Goal: Task Accomplishment & Management: Manage account settings

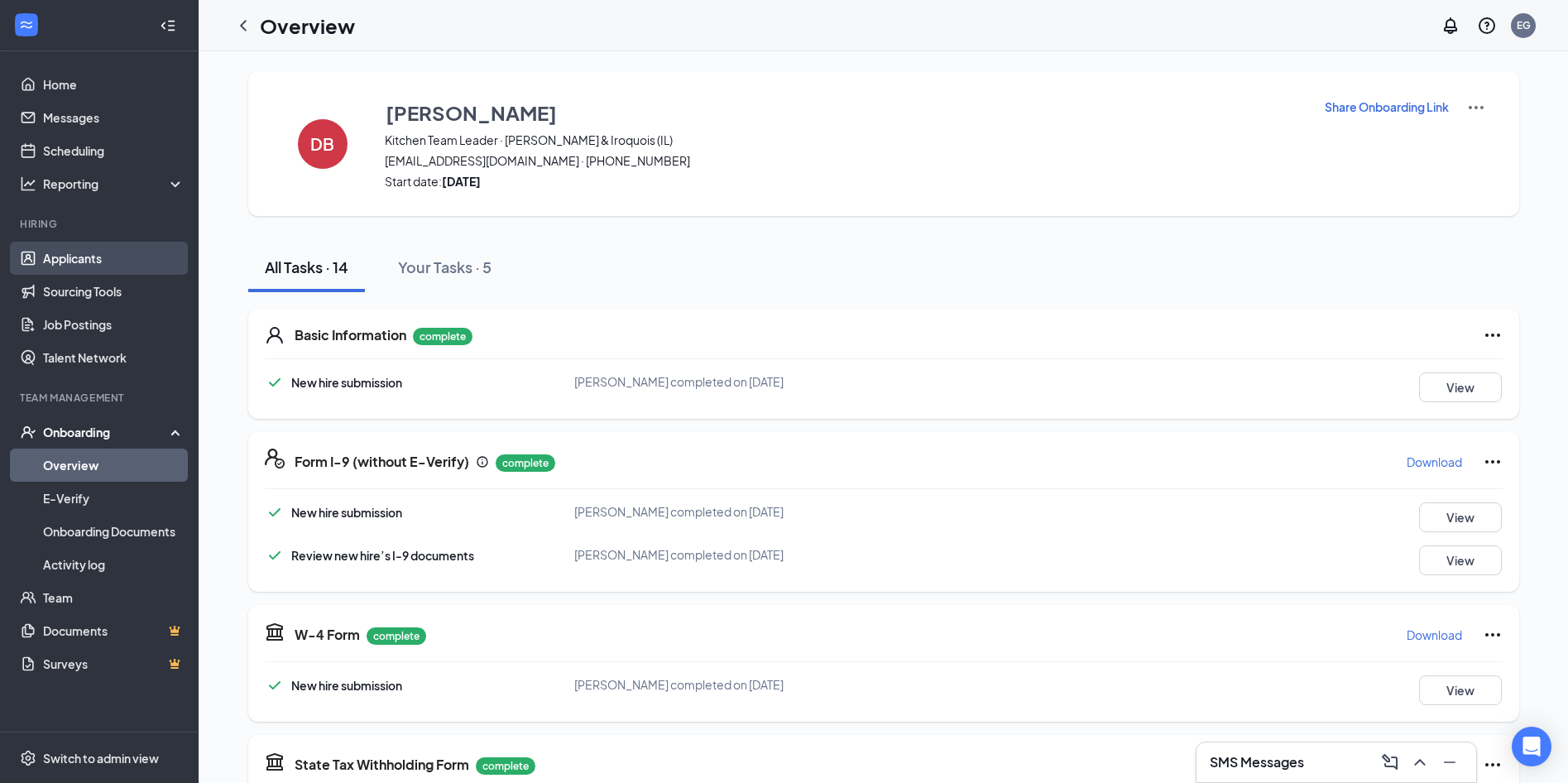
click at [107, 271] on link "Applicants" at bounding box center [113, 258] width 141 height 33
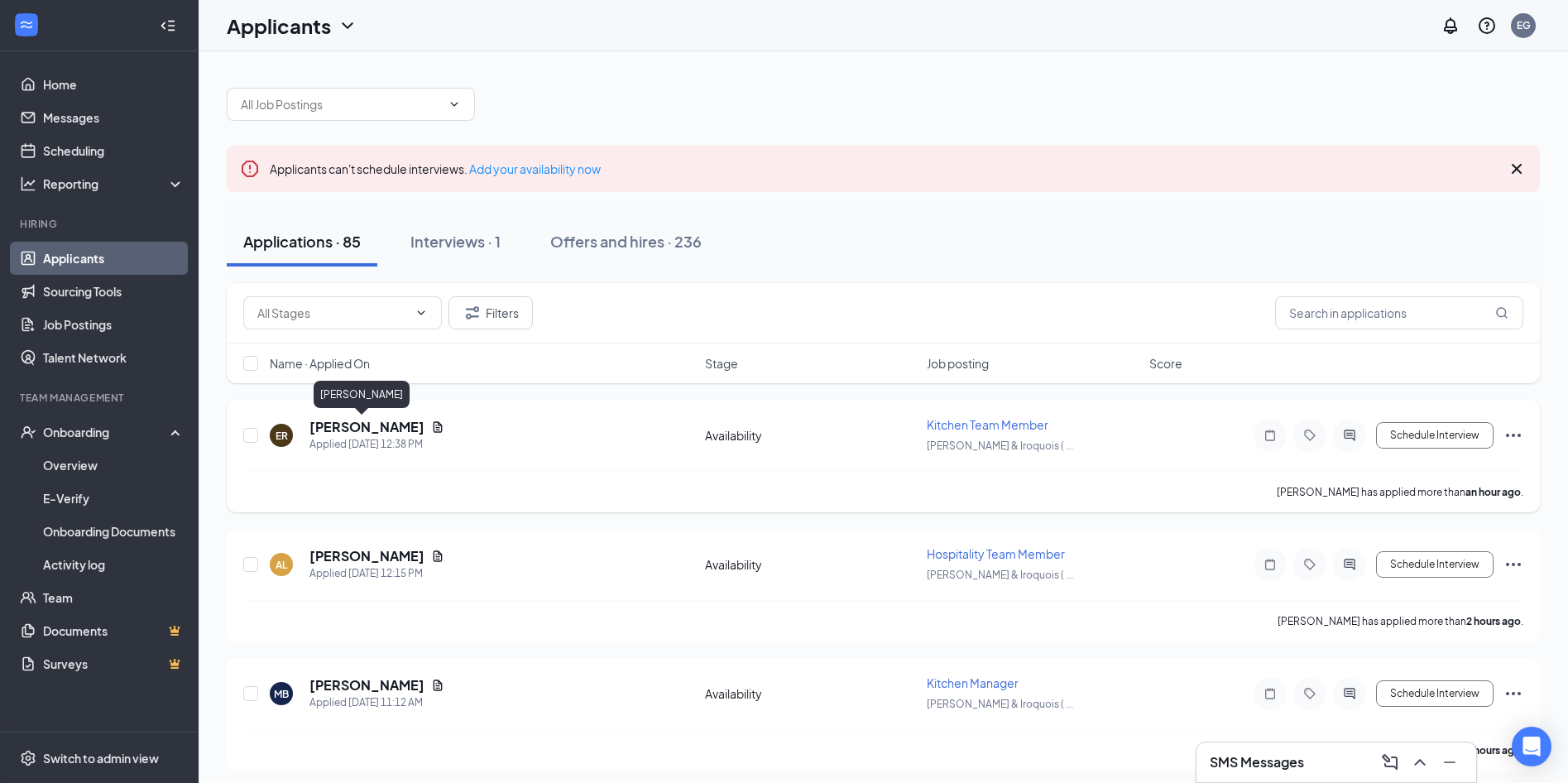
click at [356, 429] on h5 "[PERSON_NAME]" at bounding box center [367, 427] width 115 height 18
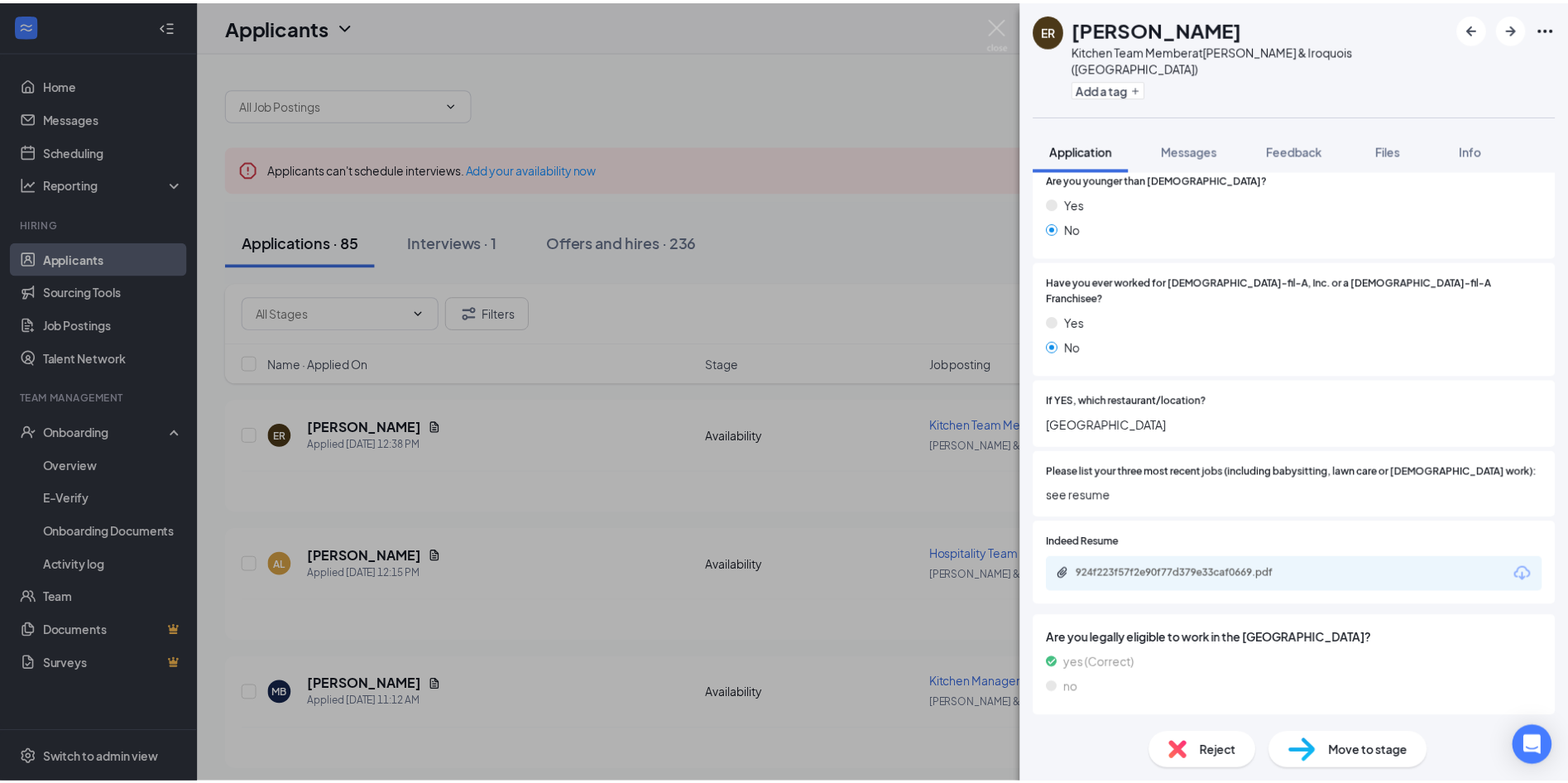
scroll to position [257, 0]
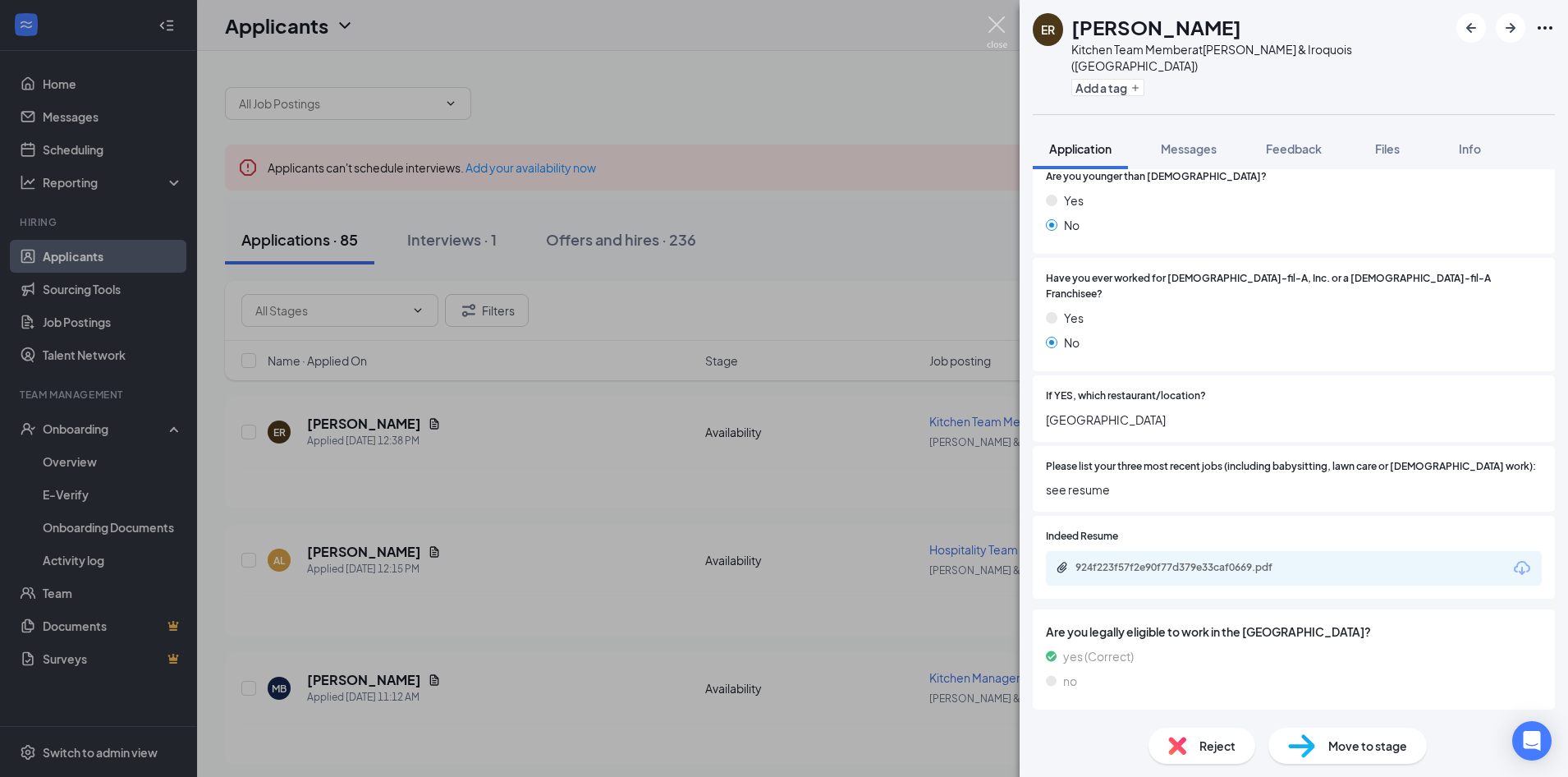
click at [996, 30] on img at bounding box center [997, 33] width 21 height 32
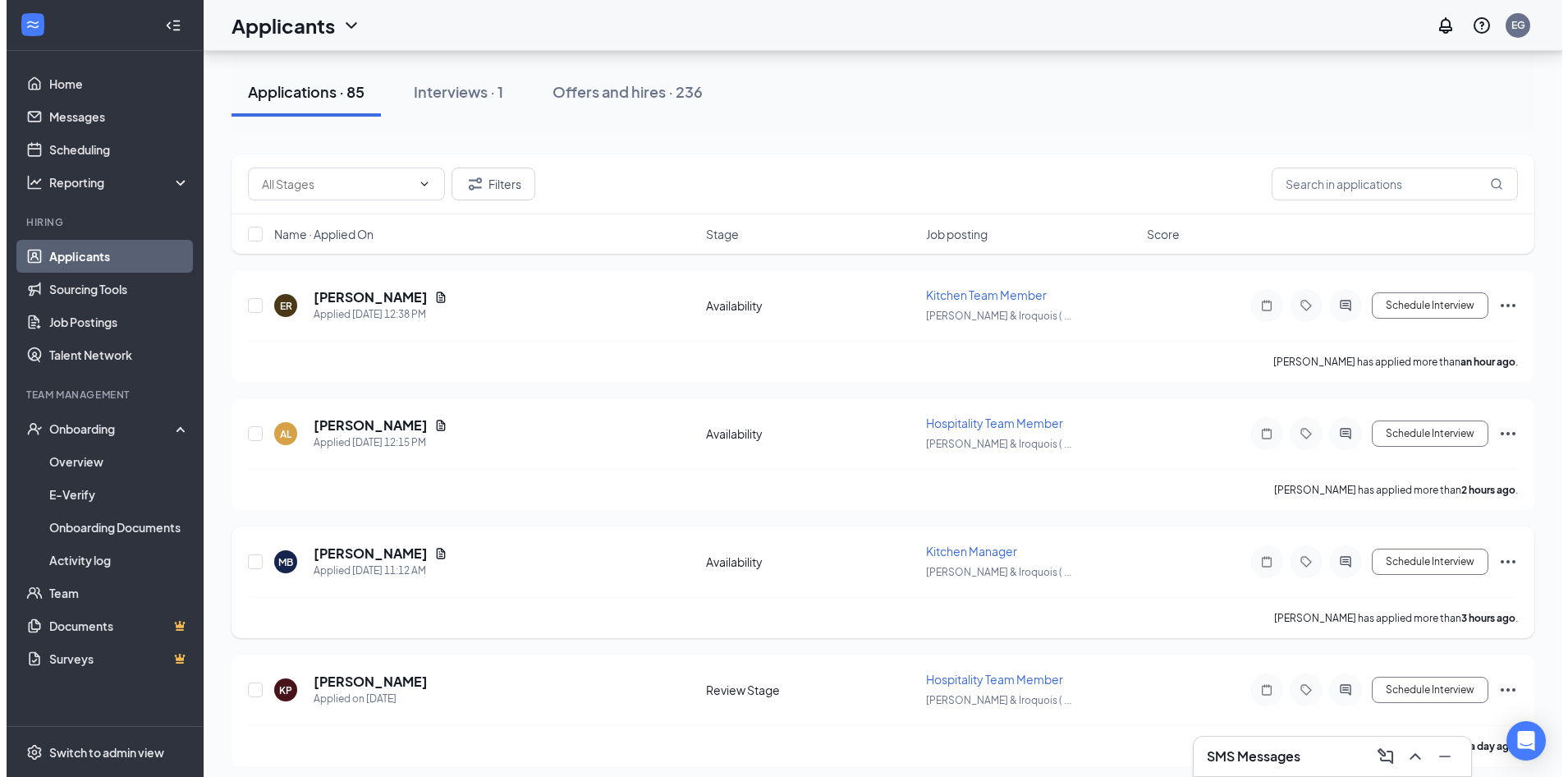
scroll to position [164, 0]
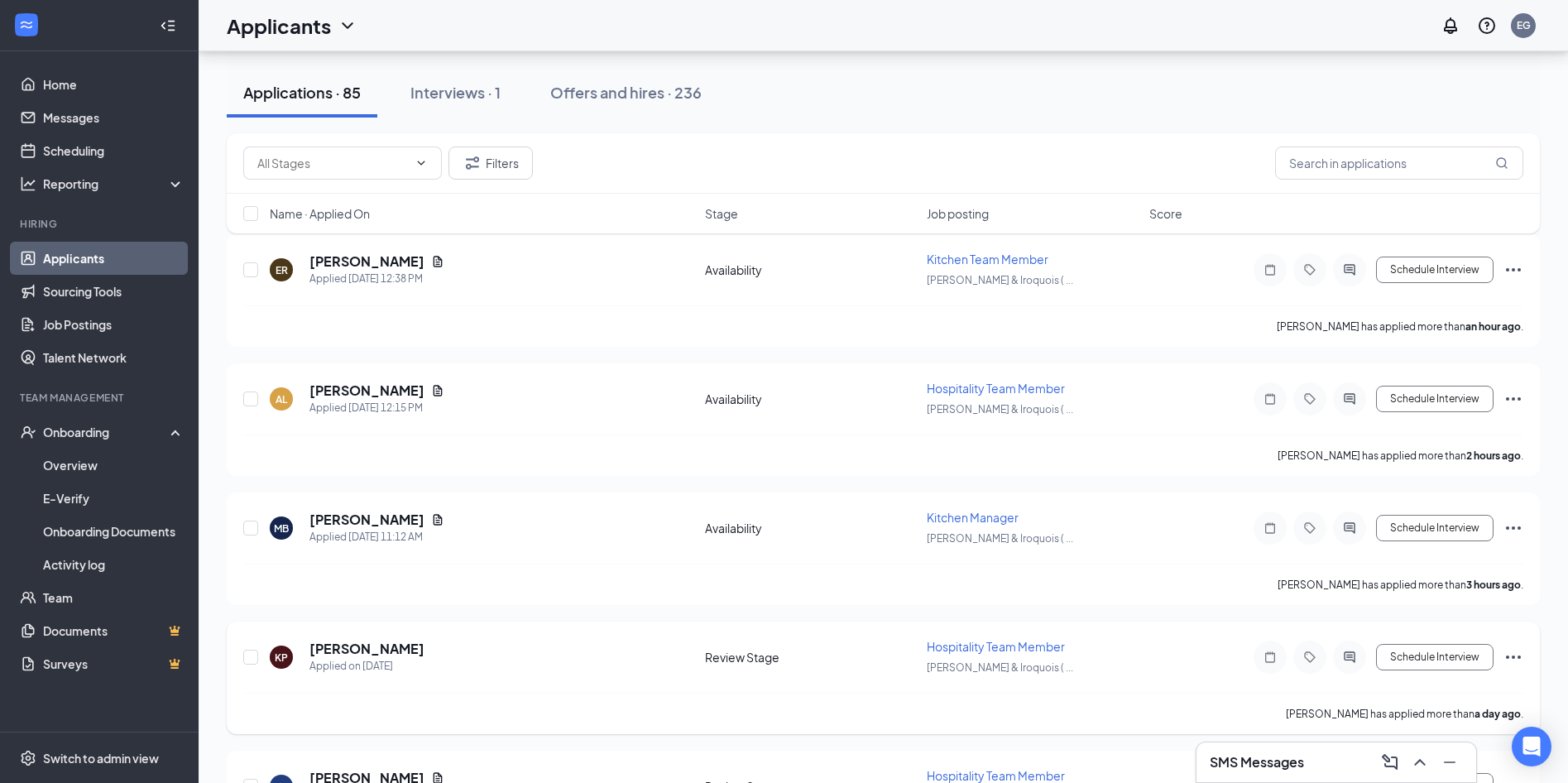
click at [1269, 650] on div at bounding box center [1269, 656] width 33 height 33
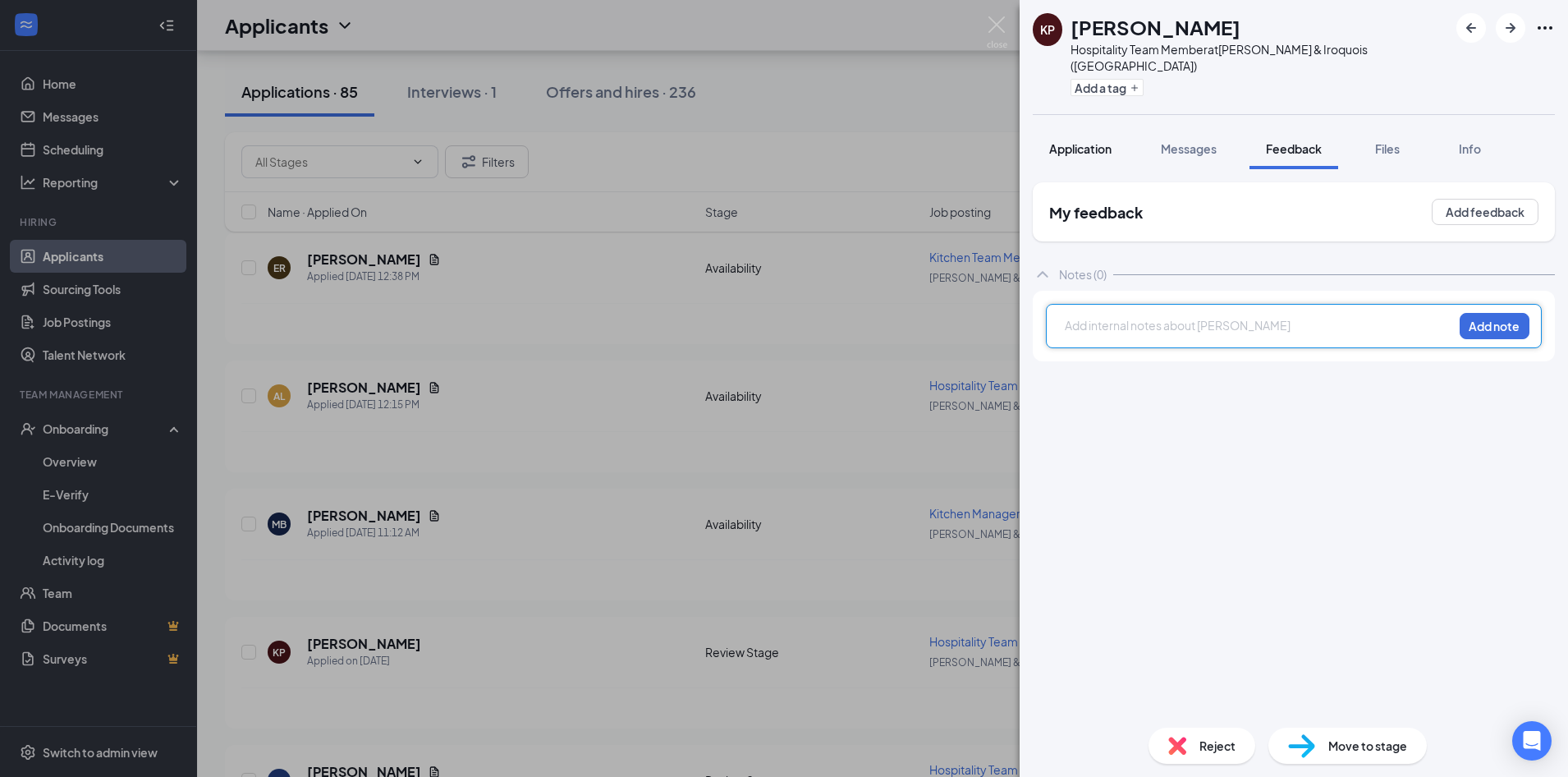
click at [1097, 141] on span "Application" at bounding box center [1080, 148] width 62 height 15
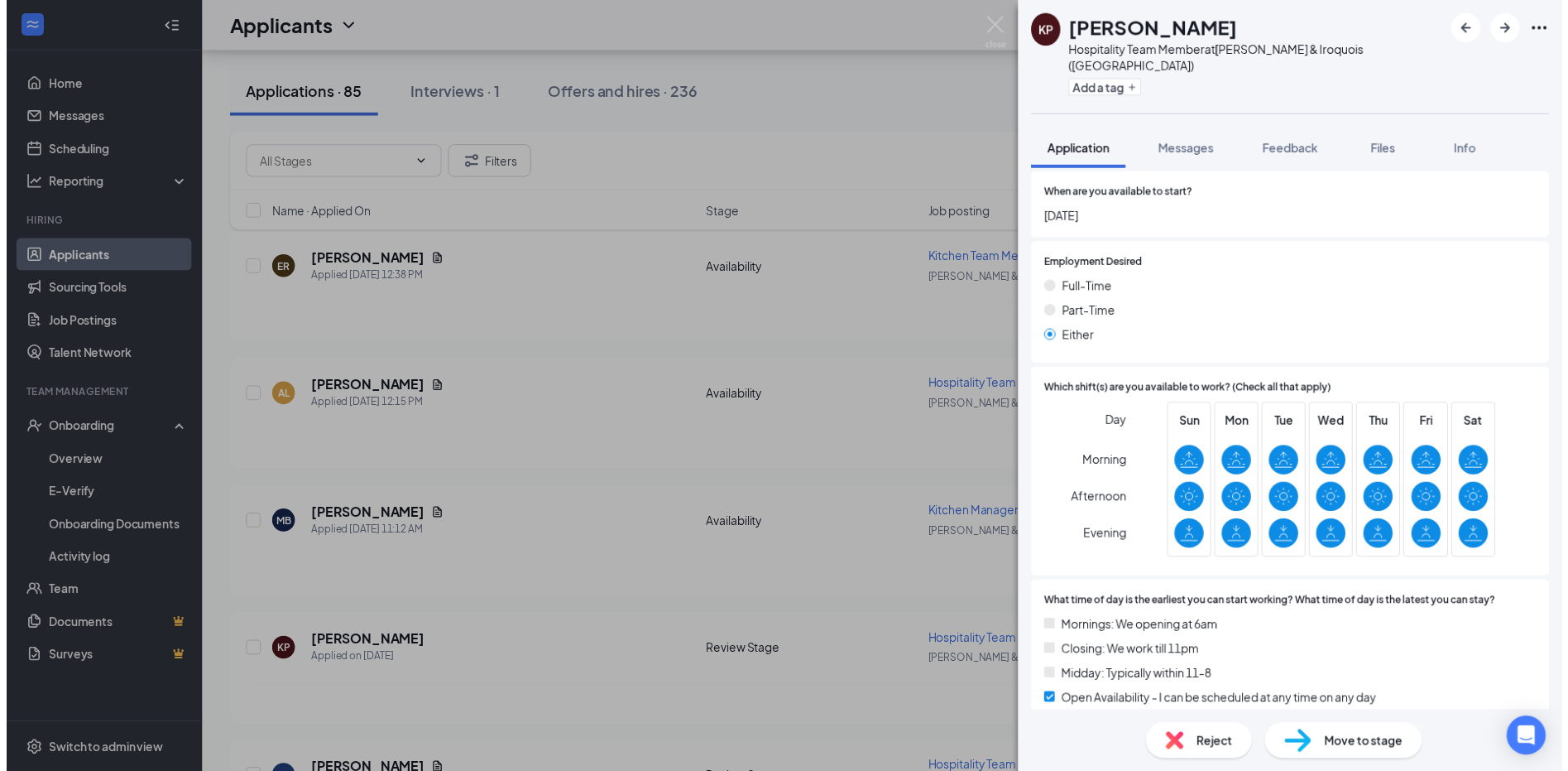
scroll to position [828, 0]
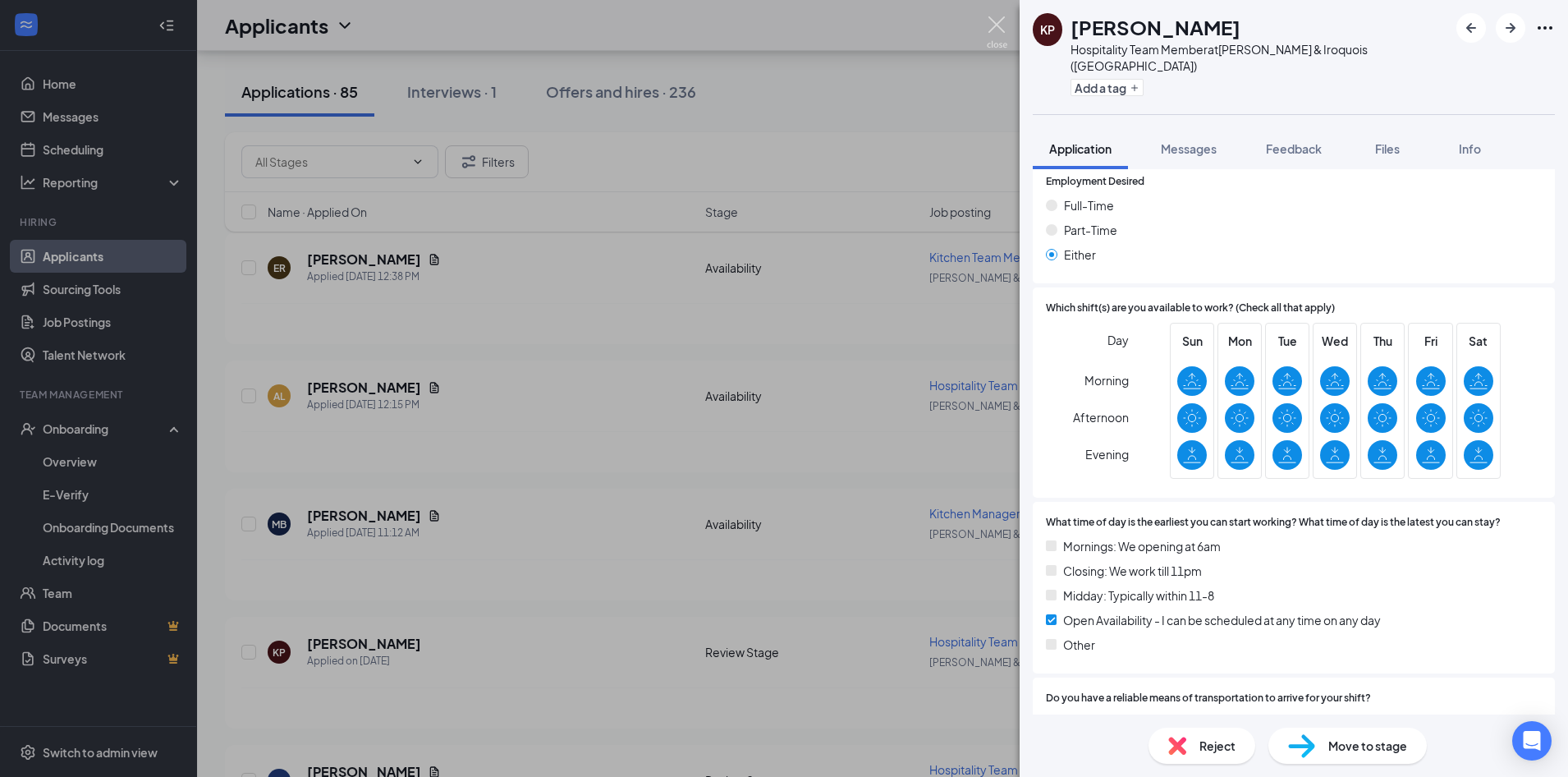
click at [987, 32] on img at bounding box center [997, 33] width 21 height 32
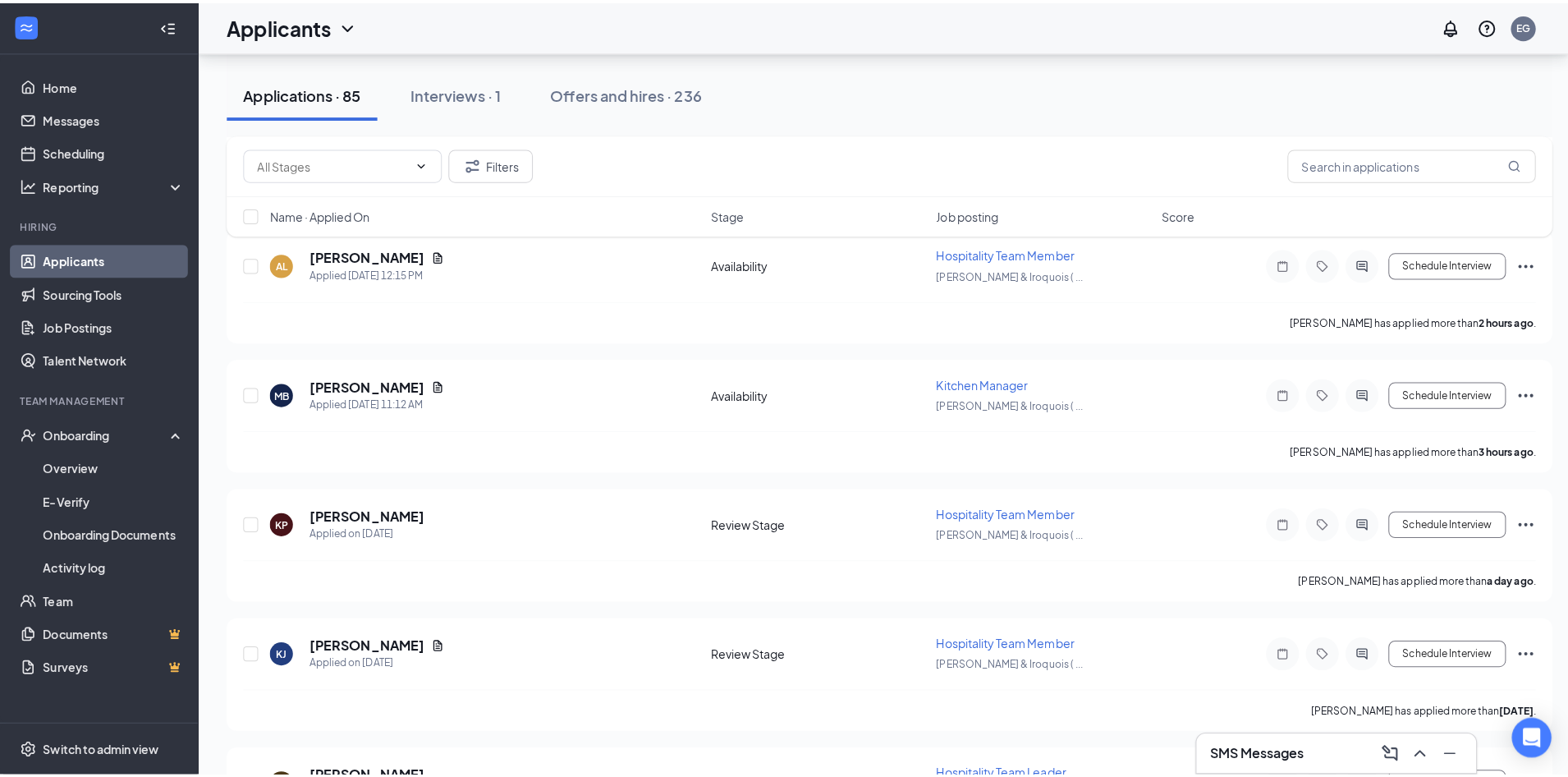
scroll to position [328, 0]
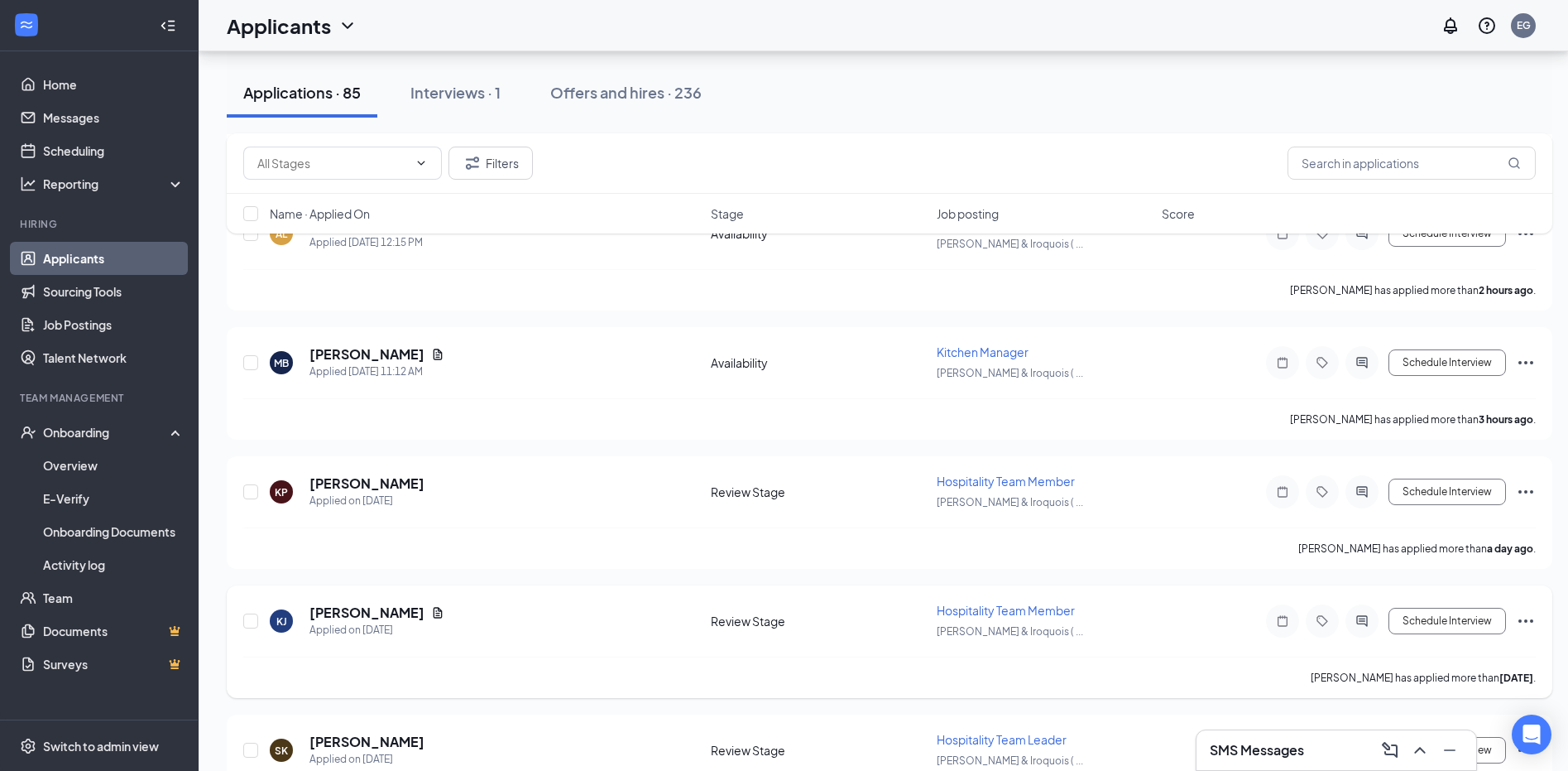
click at [1278, 630] on div at bounding box center [1282, 621] width 33 height 33
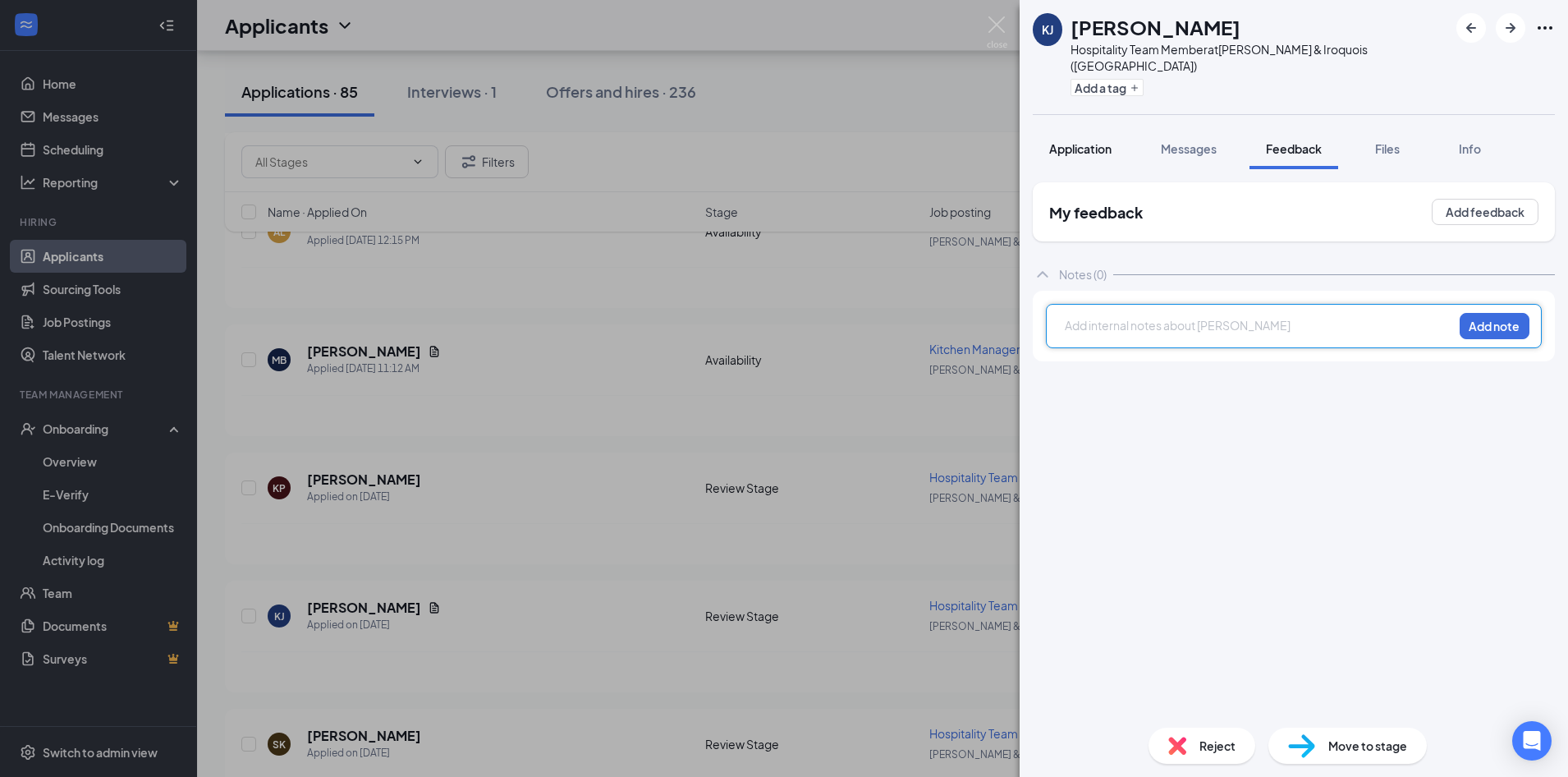
click at [1082, 146] on button "Application" at bounding box center [1081, 149] width 95 height 42
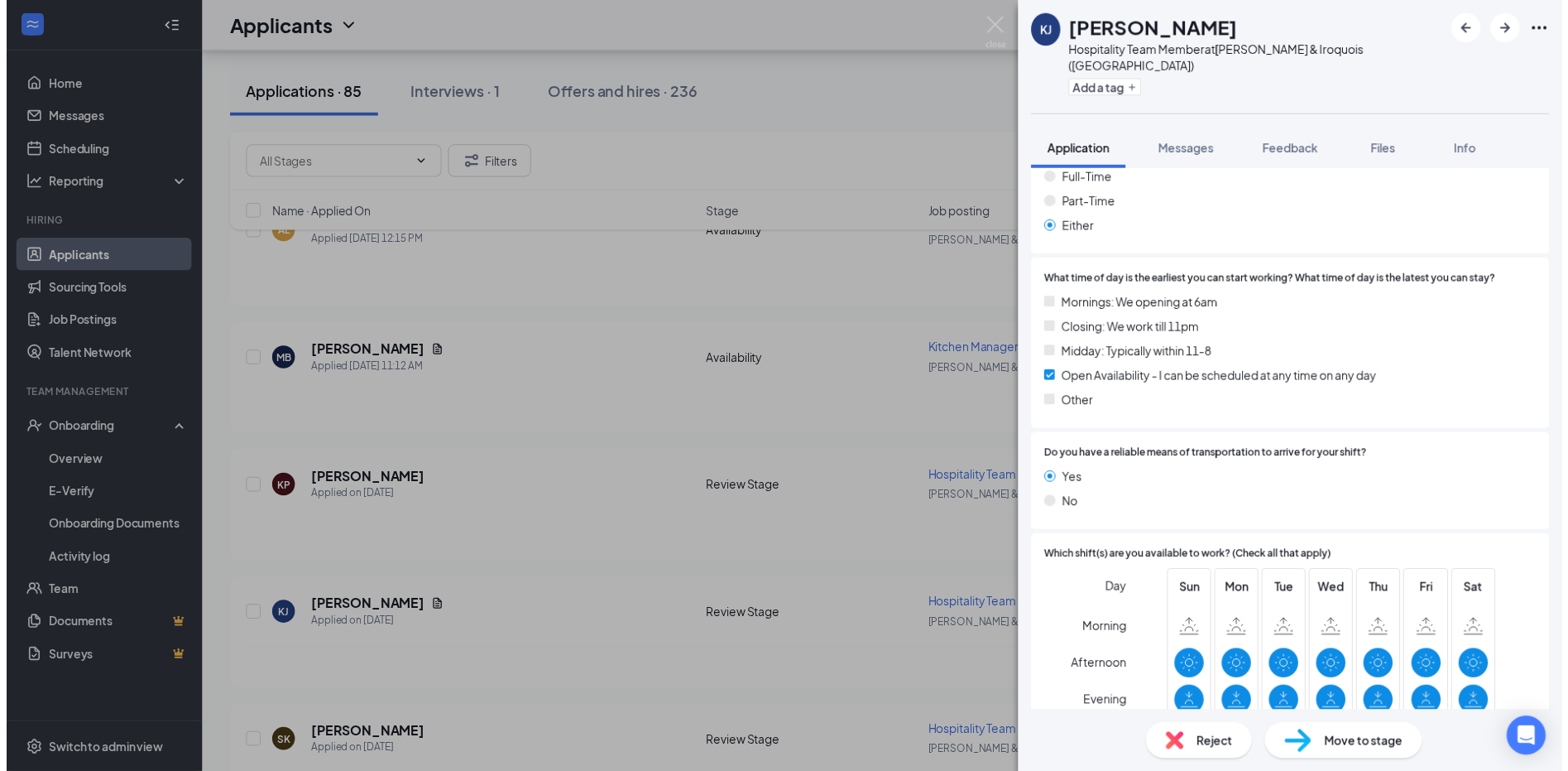
scroll to position [951, 0]
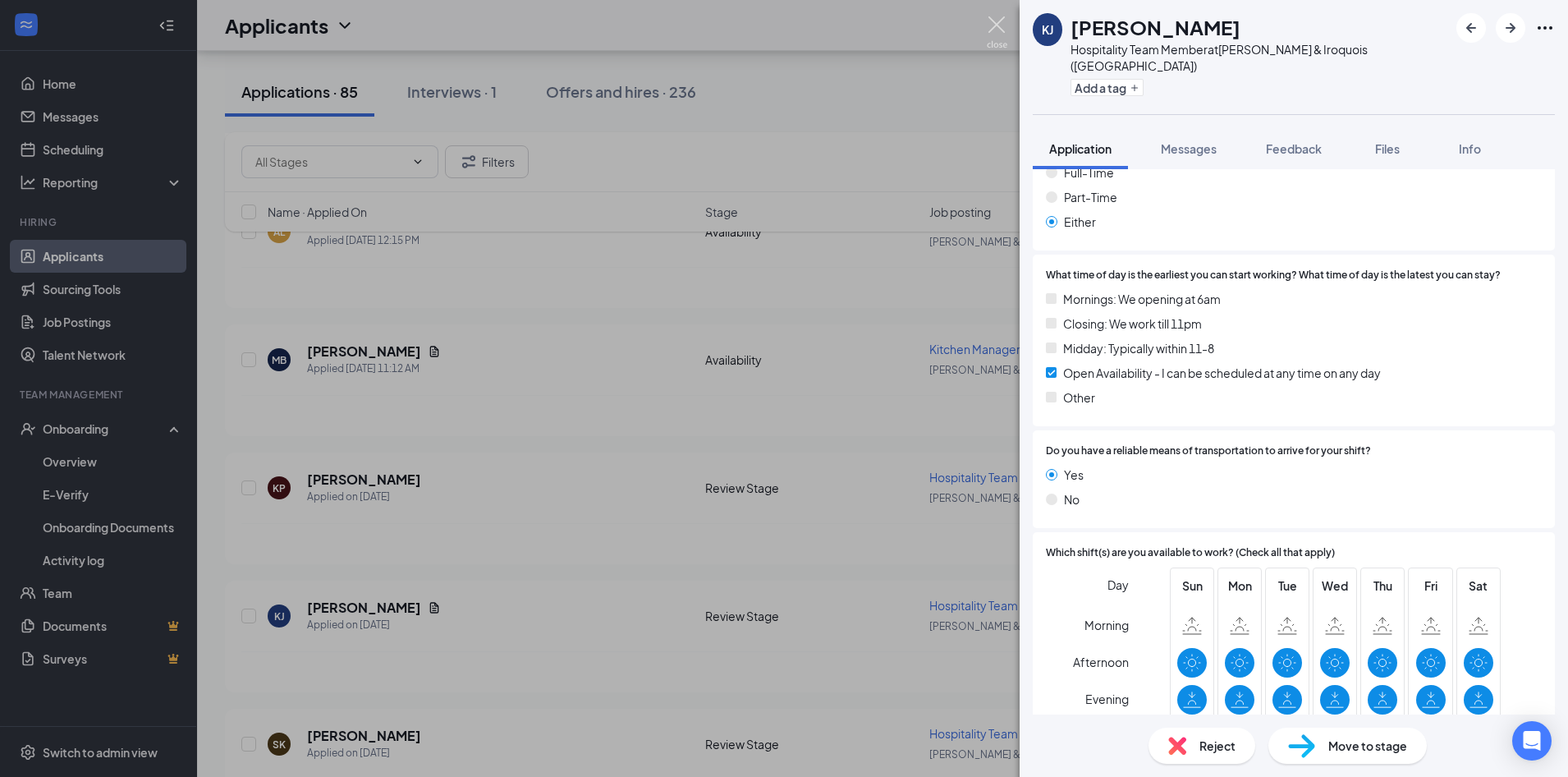
click at [995, 27] on img at bounding box center [997, 33] width 21 height 32
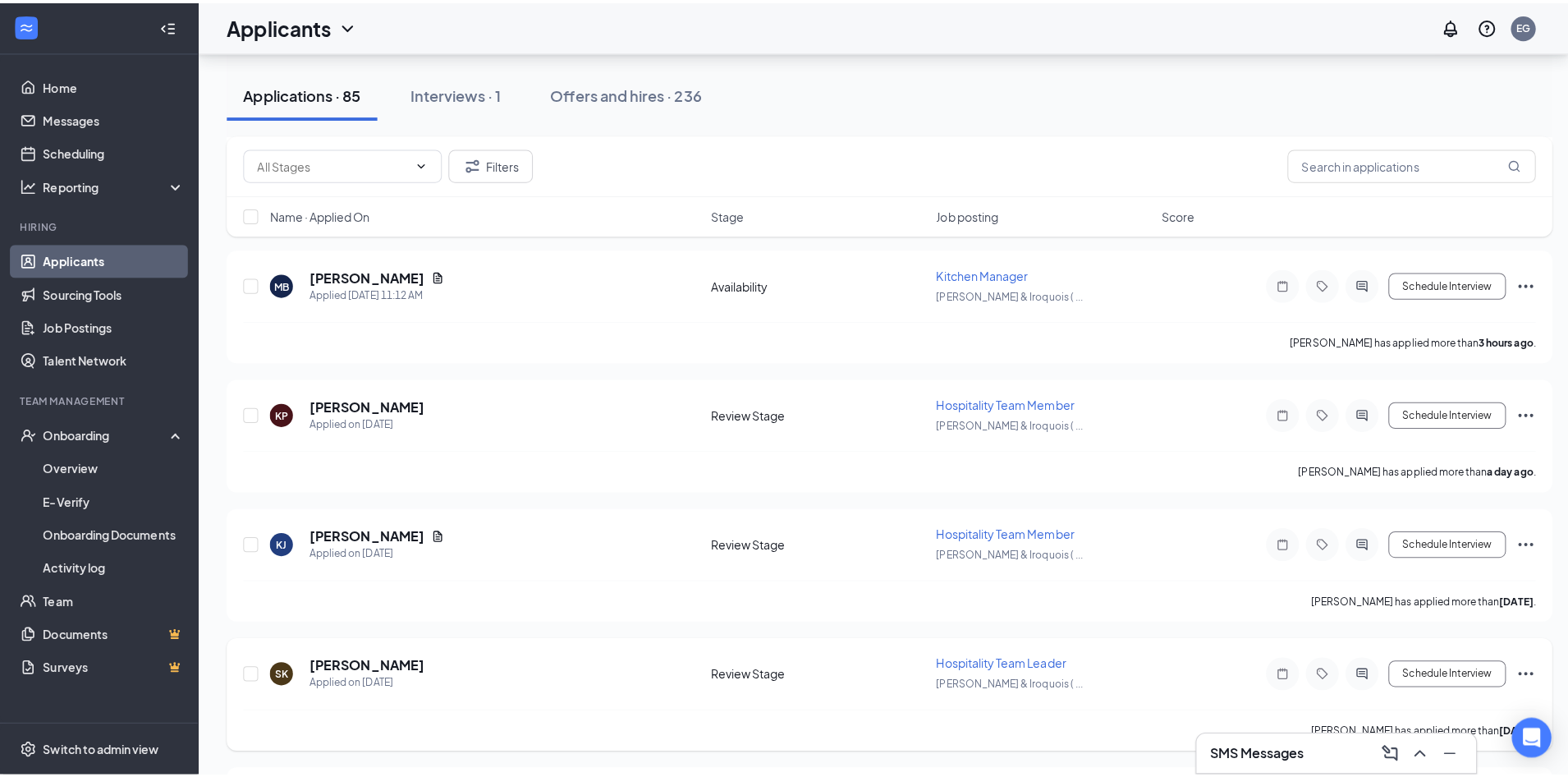
scroll to position [411, 0]
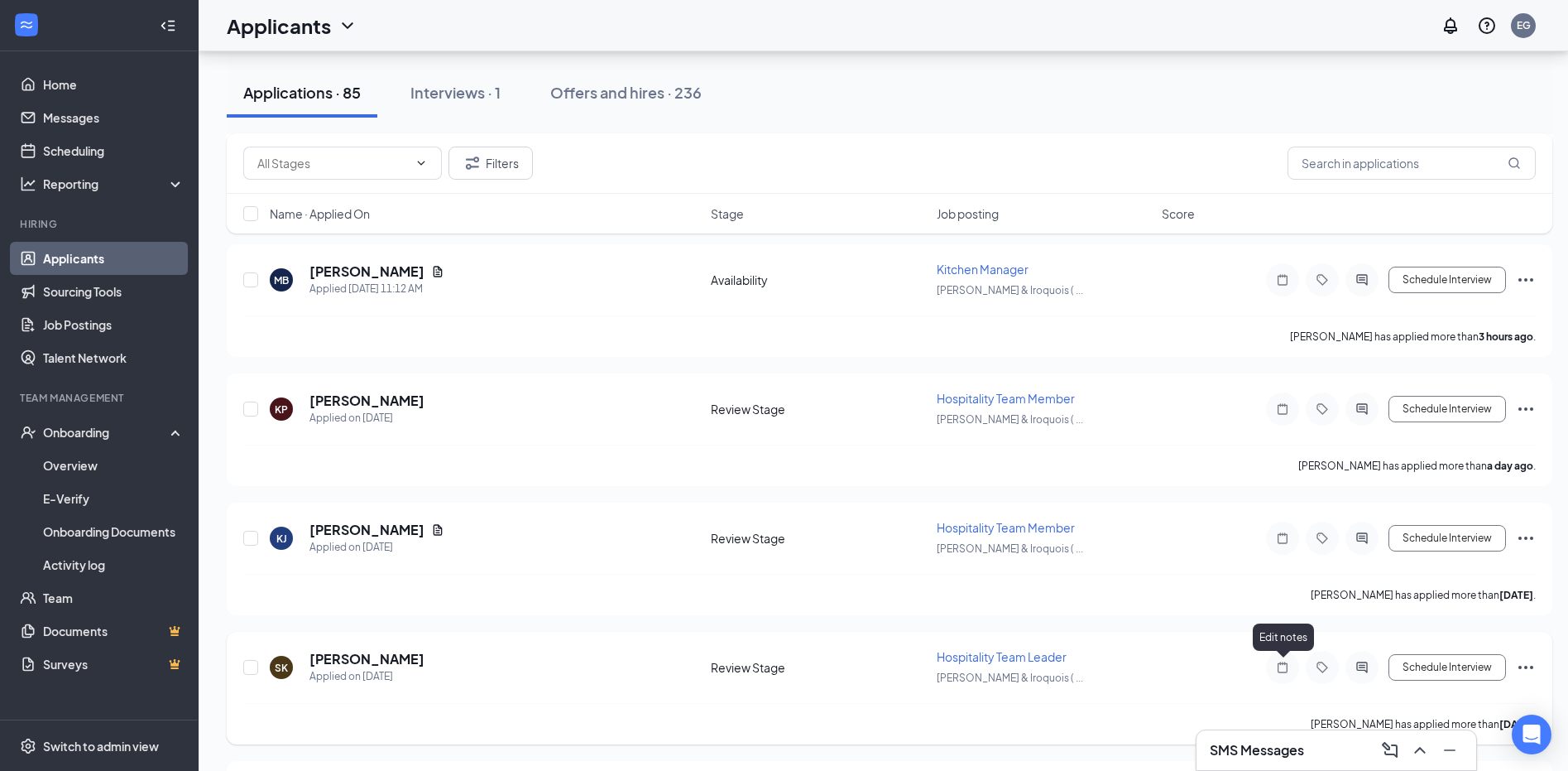
click at [1272, 665] on icon "Note" at bounding box center [1282, 666] width 20 height 13
